Goal: Subscribe to service/newsletter

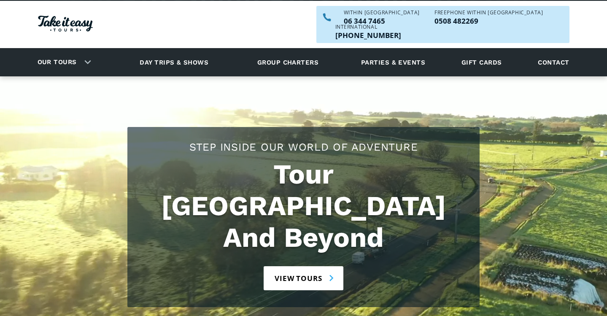
scroll to position [9, 0]
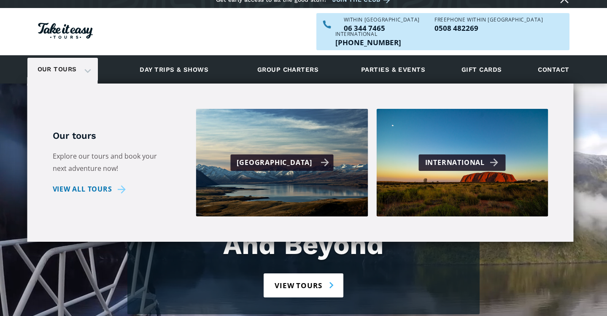
click at [309, 157] on div "[GEOGRAPHIC_DATA]" at bounding box center [283, 163] width 92 height 12
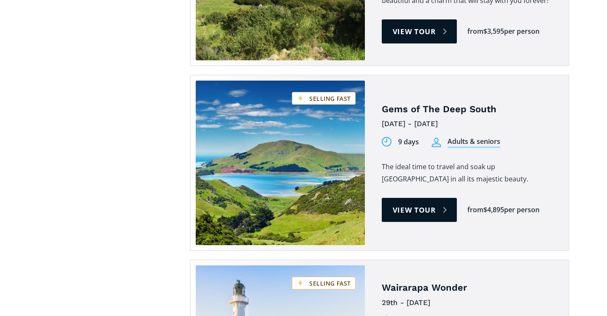
scroll to position [1456, 0]
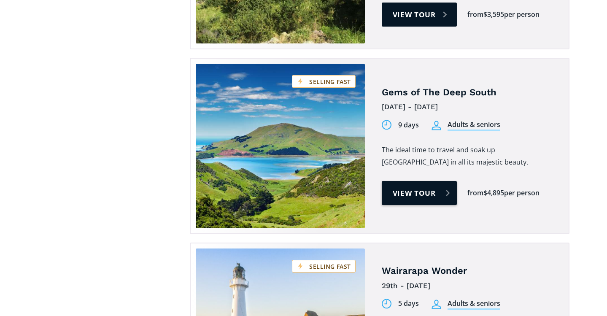
click at [434, 181] on link "View tour" at bounding box center [420, 193] width 76 height 24
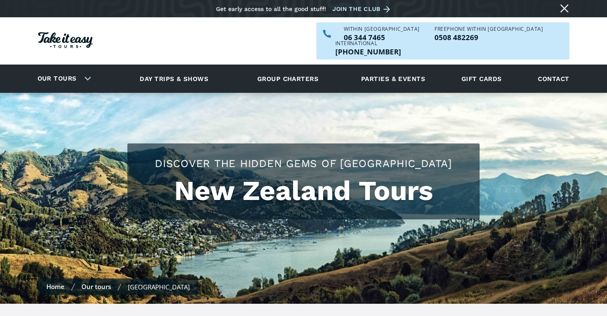
scroll to position [0, 0]
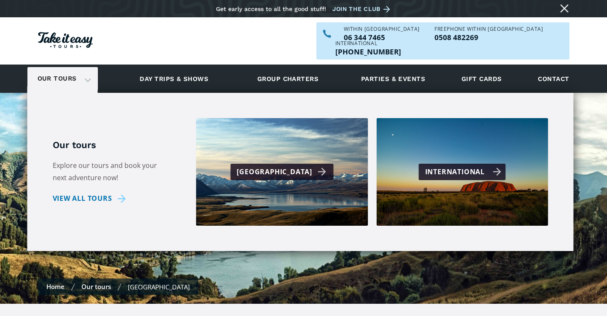
click at [481, 166] on div "International" at bounding box center [463, 172] width 76 height 12
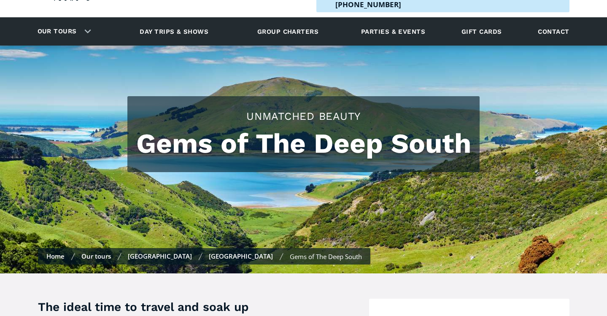
scroll to position [12, 0]
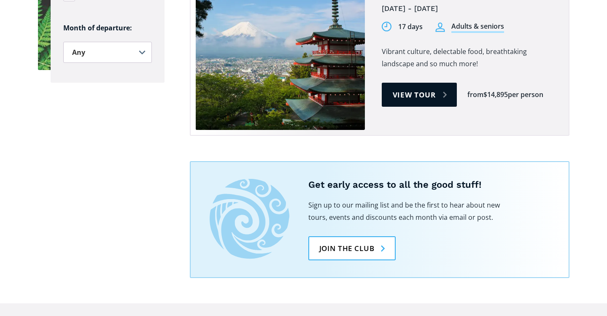
scroll to position [805, 0]
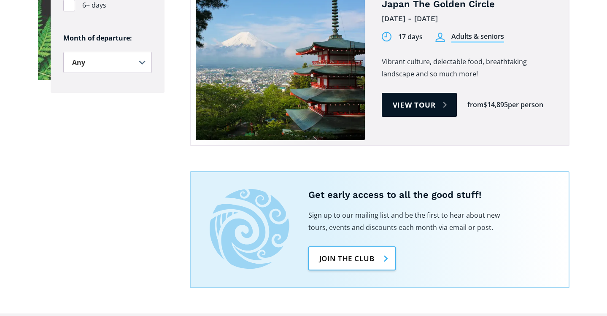
click at [384, 246] on link "Join the club" at bounding box center [351, 258] width 87 height 24
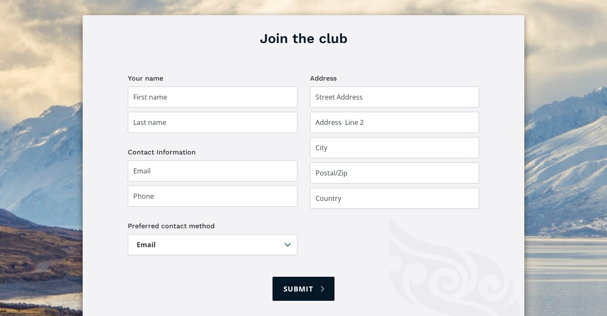
scroll to position [604, 0]
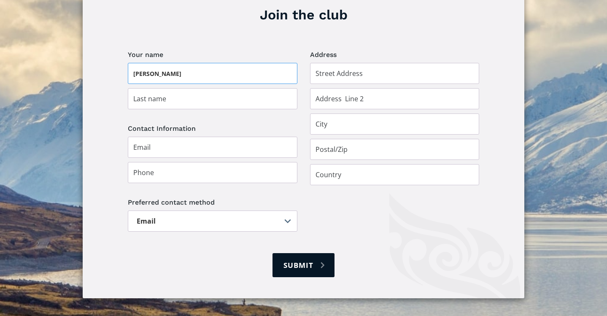
type input "Penny"
type input "Horton"
type input "rhorton@inspire.net.nz"
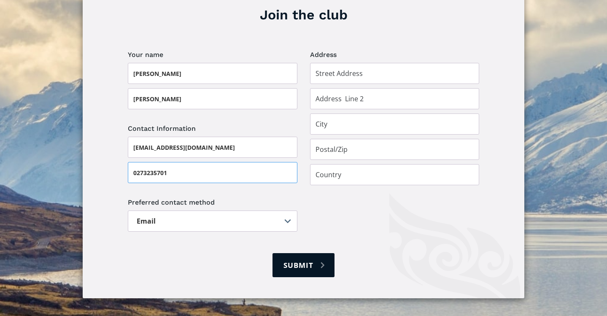
type input "0273235701"
type input "257A Kimbolton Road"
type input "Feilding"
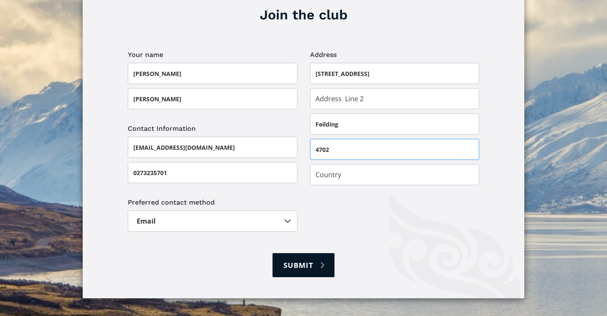
type input "4702"
type input "[GEOGRAPHIC_DATA]"
click at [321, 253] on input "Submit" at bounding box center [304, 265] width 62 height 24
type input "Please wait..."
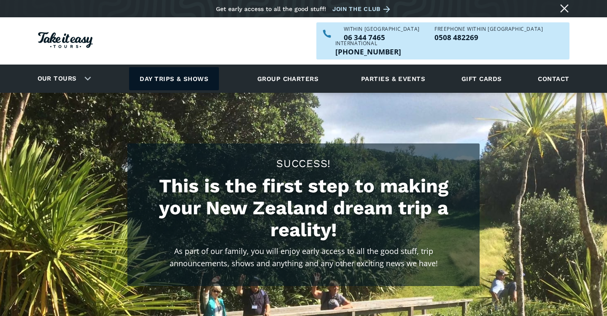
click at [206, 67] on link "Day trips & shows" at bounding box center [174, 78] width 90 height 23
